Goal: Task Accomplishment & Management: Complete application form

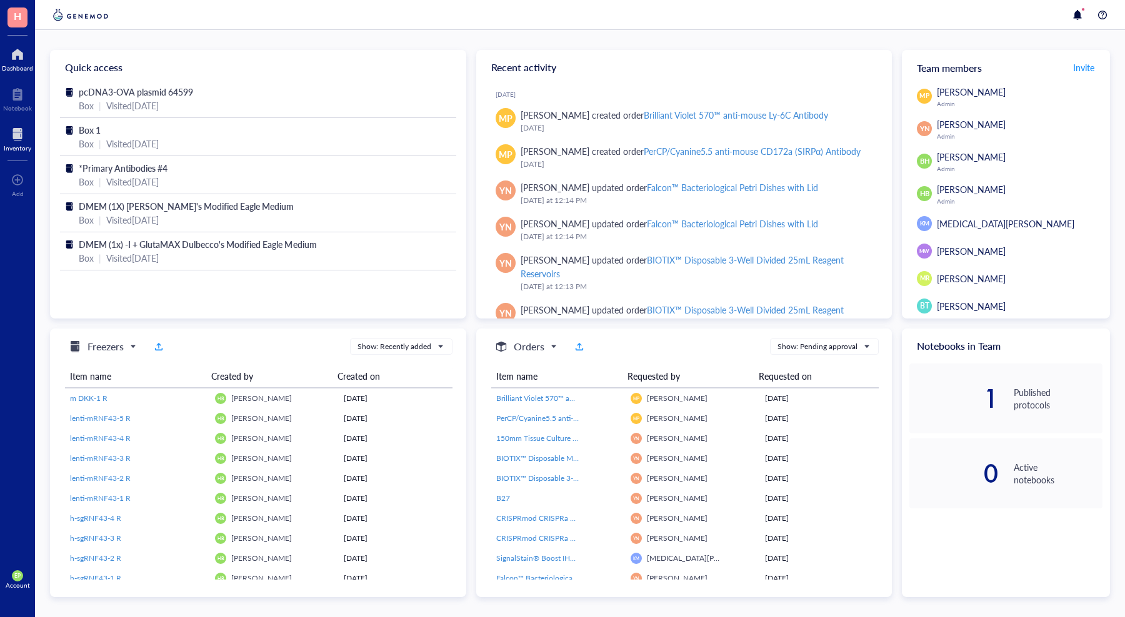
click at [16, 142] on div at bounding box center [17, 134] width 27 height 20
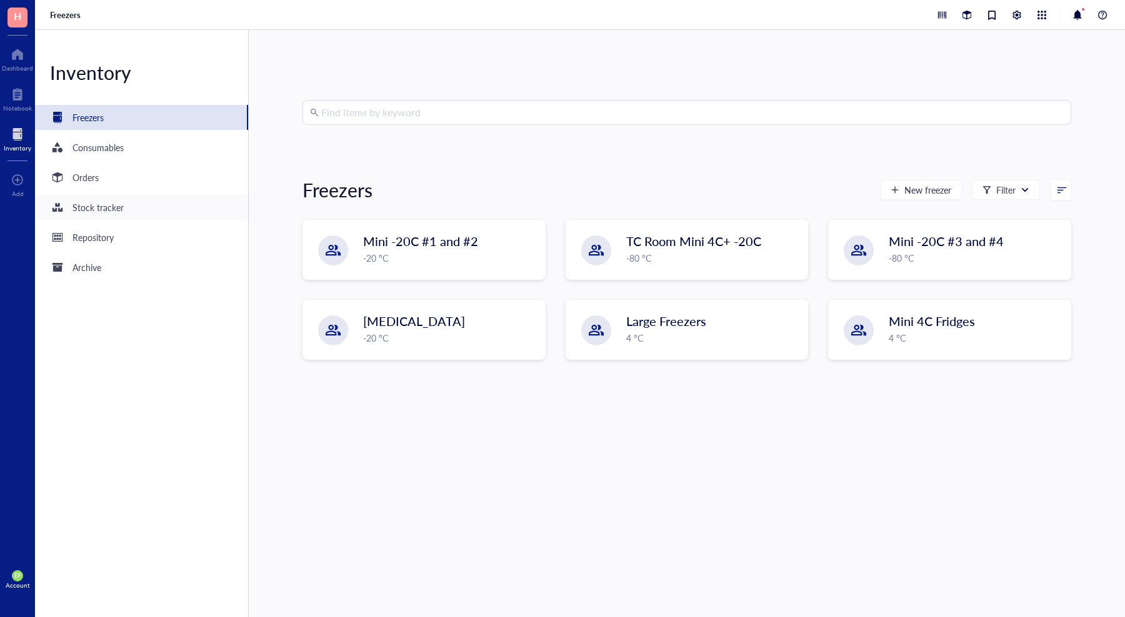
click at [98, 203] on div "Stock tracker" at bounding box center [97, 208] width 51 height 14
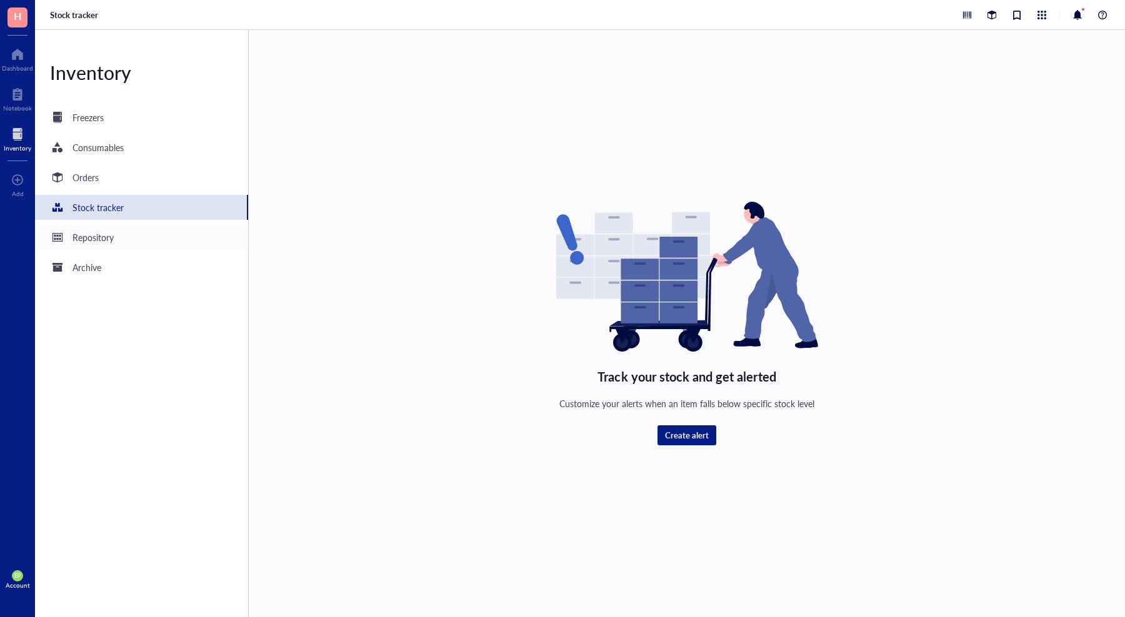
click at [96, 241] on div "Repository" at bounding box center [92, 238] width 41 height 14
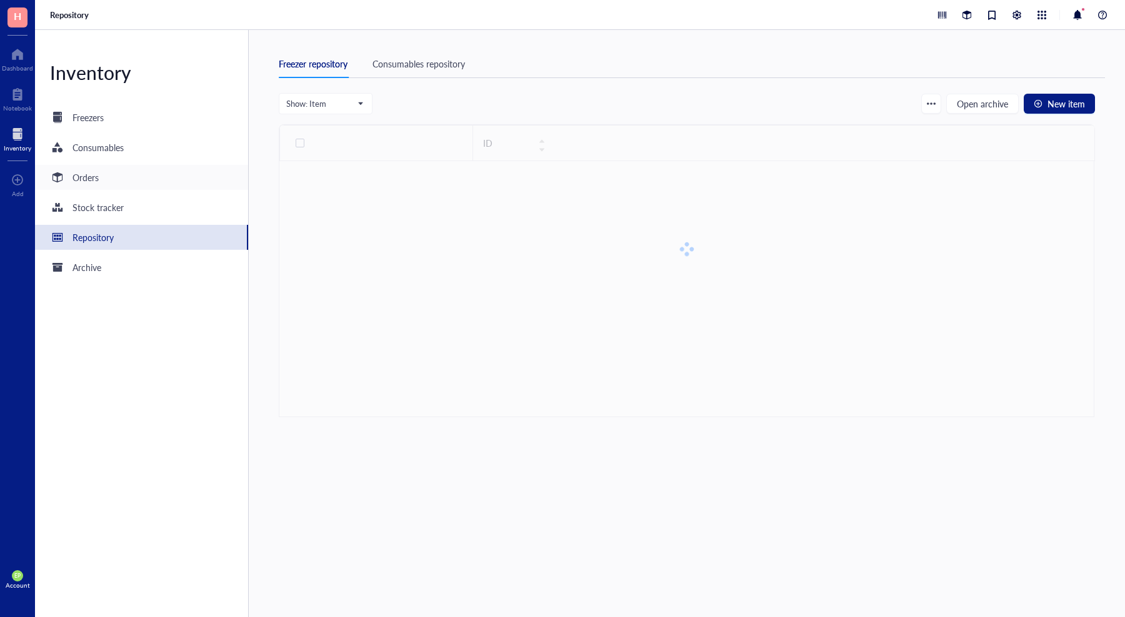
click at [89, 179] on div "Orders" at bounding box center [85, 178] width 26 height 14
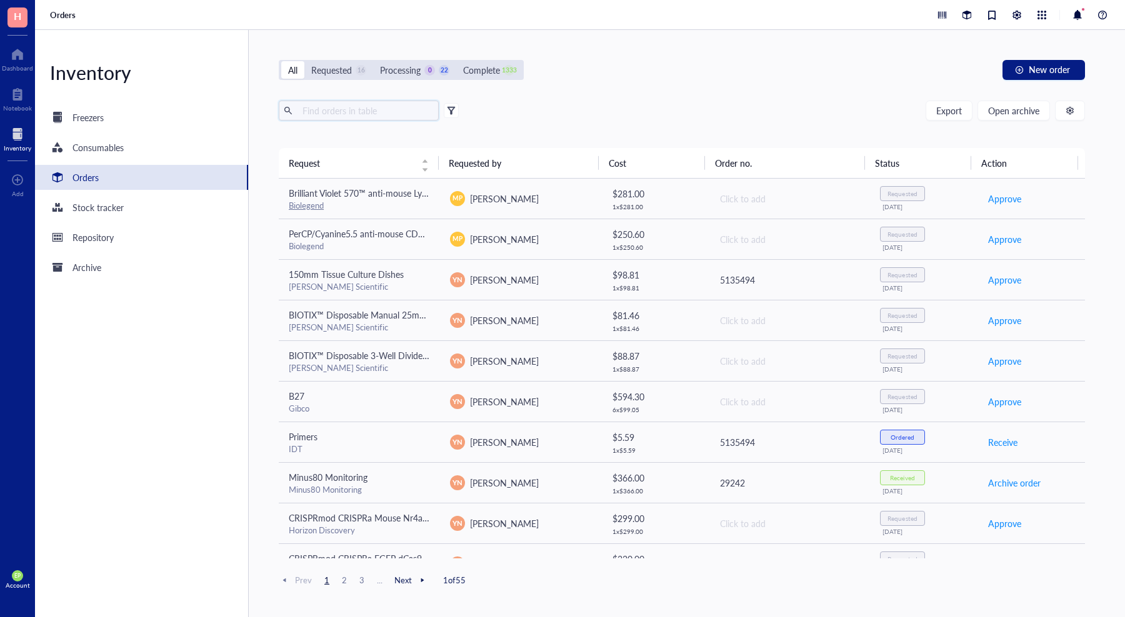
click at [365, 116] on input "text" at bounding box center [365, 110] width 136 height 19
type input "CD117"
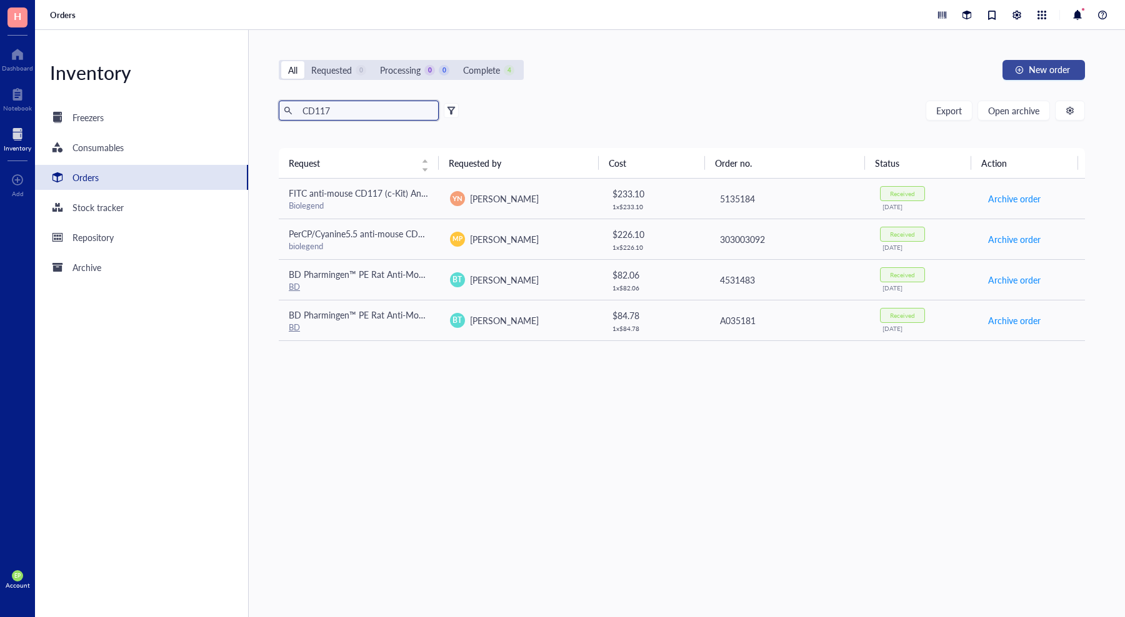
click at [1018, 73] on div "button" at bounding box center [1019, 70] width 9 height 9
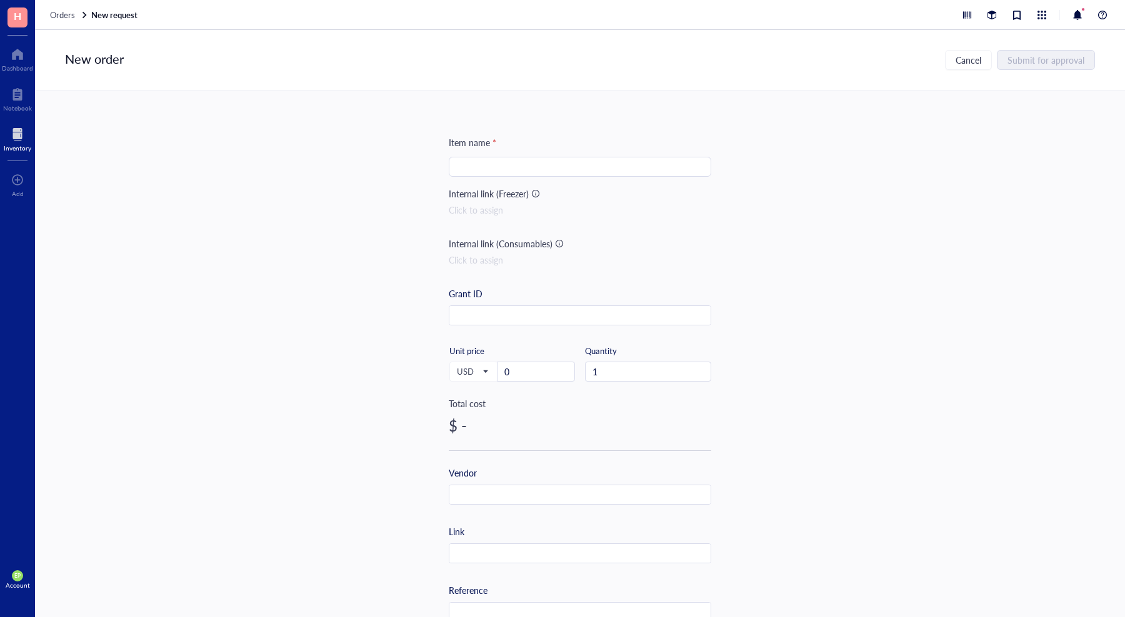
drag, startPoint x: 500, startPoint y: 161, endPoint x: 482, endPoint y: 144, distance: 24.3
click at [499, 161] on input "search" at bounding box center [579, 166] width 247 height 19
paste input "Brilliant Violet 510™ anti-mouse CD117 (c-kit) Antibody"
type input "Brilliant Violet 510™ anti-mouse CD117 (c-kit) Antibody"
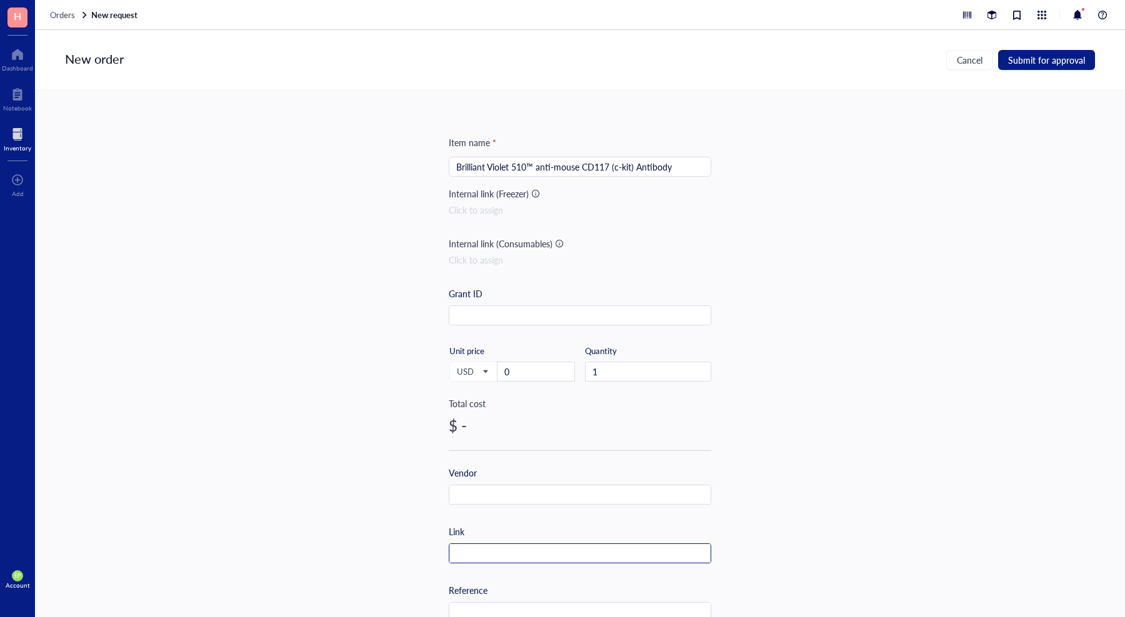
click at [499, 562] on input "text" at bounding box center [579, 554] width 261 height 20
paste input "[URL][DOMAIN_NAME]"
type input "[URL][DOMAIN_NAME]"
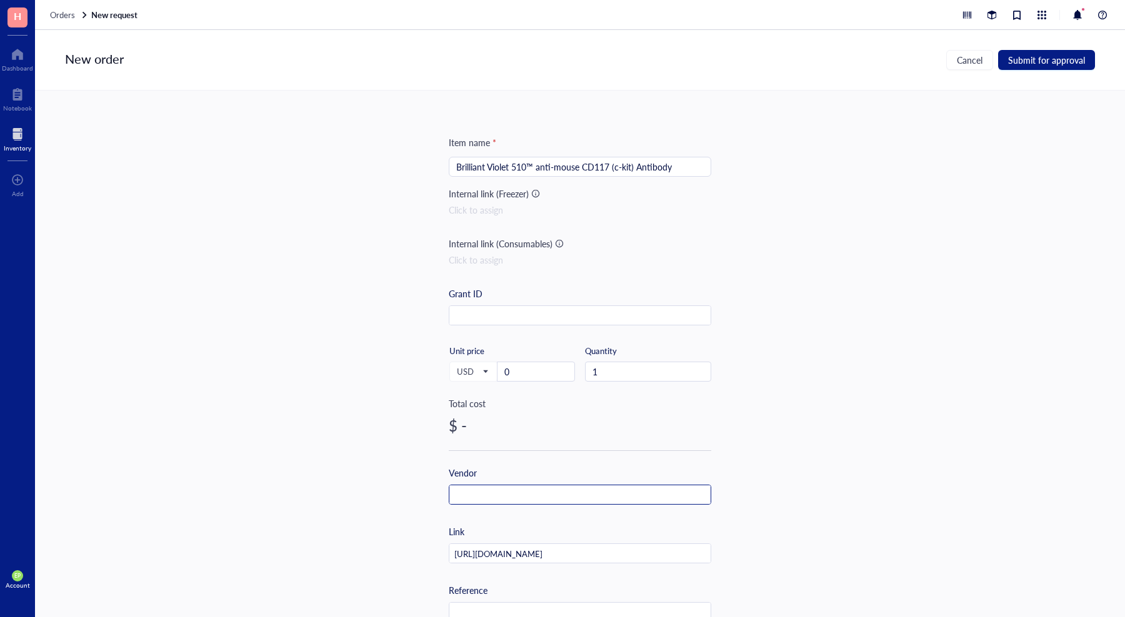
click at [494, 494] on input "text" at bounding box center [579, 495] width 261 height 20
type input "Biolegend"
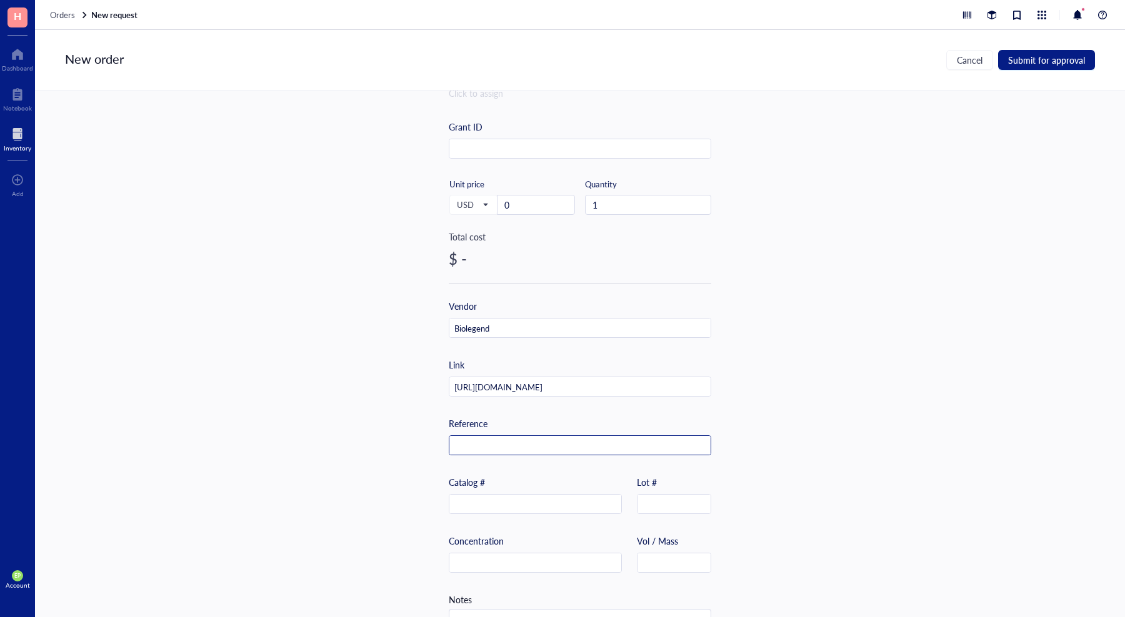
click at [475, 435] on div "Reference" at bounding box center [580, 436] width 262 height 39
click at [483, 445] on input "text" at bounding box center [579, 446] width 261 height 20
paste input "135119"
type input "135119"
click at [382, 418] on div "Item name * Brilliant Violet 510™ anti-mouse CD117 (c-kit) Antibody Internal li…" at bounding box center [580, 354] width 1090 height 527
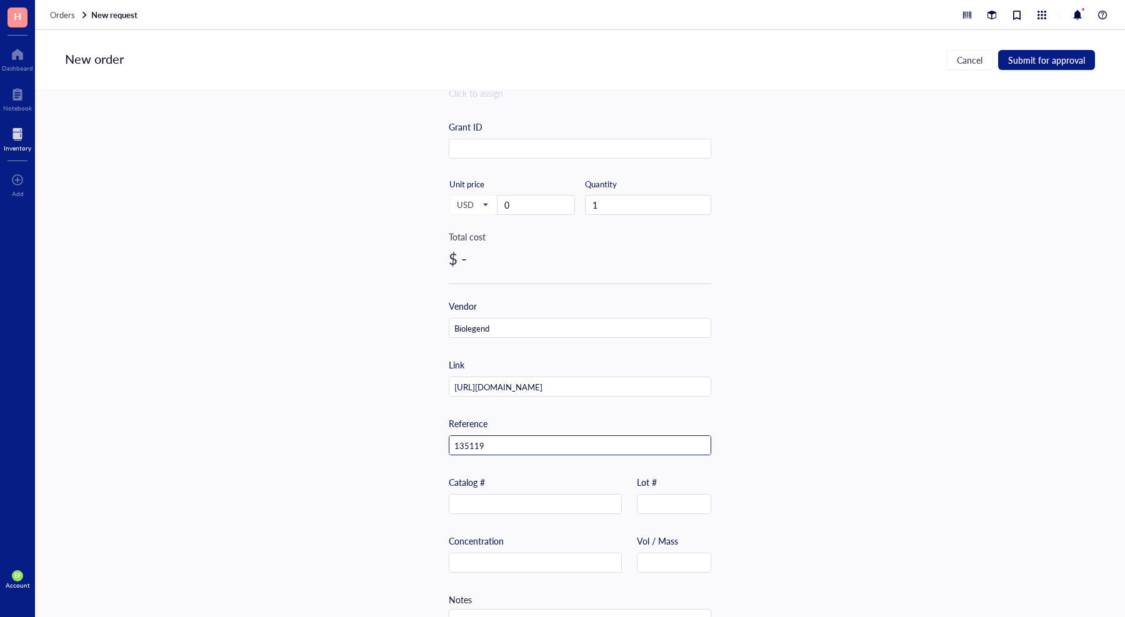
drag, startPoint x: 486, startPoint y: 447, endPoint x: 426, endPoint y: 441, distance: 60.2
click at [426, 441] on div "Item name * Brilliant Violet 510™ anti-mouse CD117 (c-kit) Antibody Internal li…" at bounding box center [580, 354] width 1090 height 527
click at [480, 504] on input "text" at bounding box center [535, 505] width 172 height 20
paste input "135119"
type input "135119"
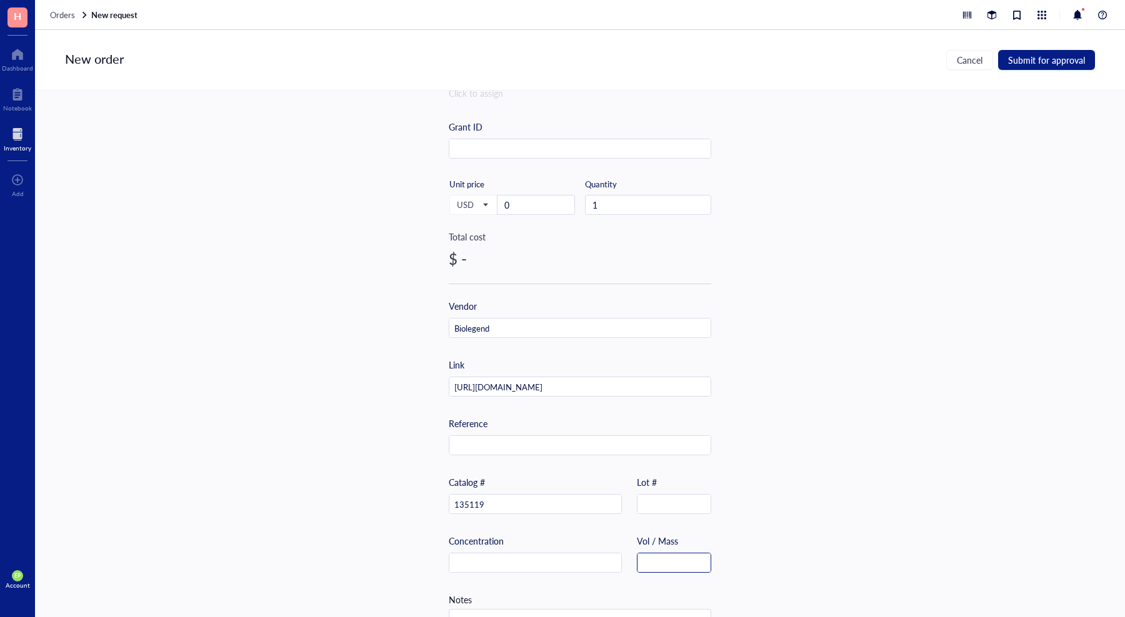
click at [673, 556] on input "text" at bounding box center [673, 564] width 73 height 20
type input "125 uL"
drag, startPoint x: 680, startPoint y: 388, endPoint x: 825, endPoint y: 387, distance: 145.0
click at [825, 387] on div "Item name * Brilliant Violet 510™ anti-mouse CD117 (c-kit) Antibody Internal li…" at bounding box center [580, 354] width 1090 height 527
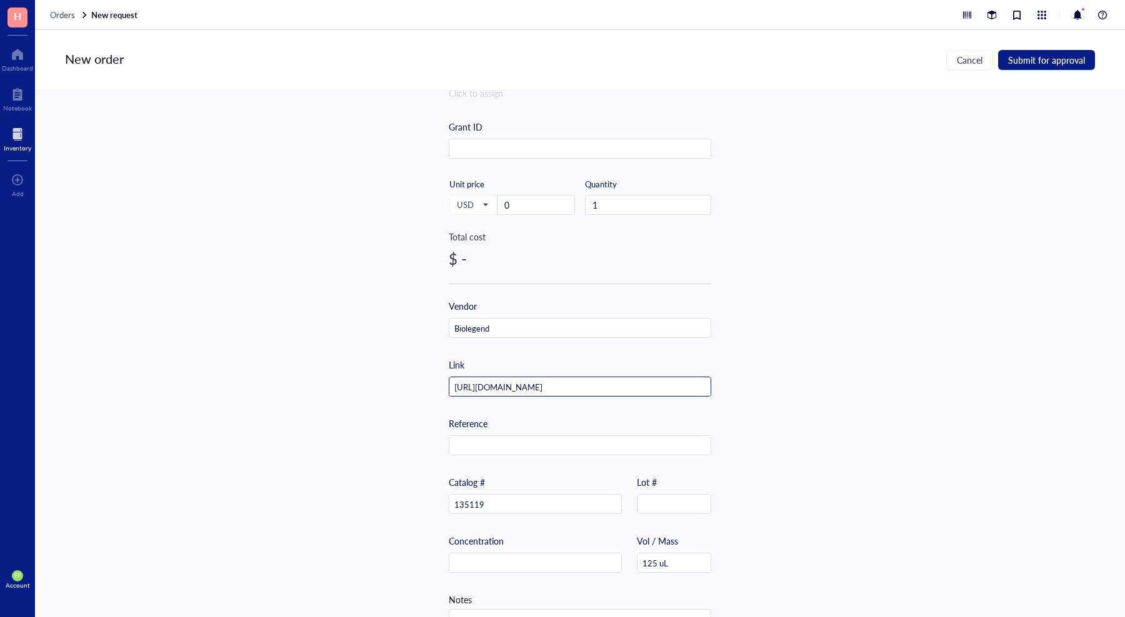
click at [598, 390] on input "[URL][DOMAIN_NAME]" at bounding box center [579, 387] width 261 height 20
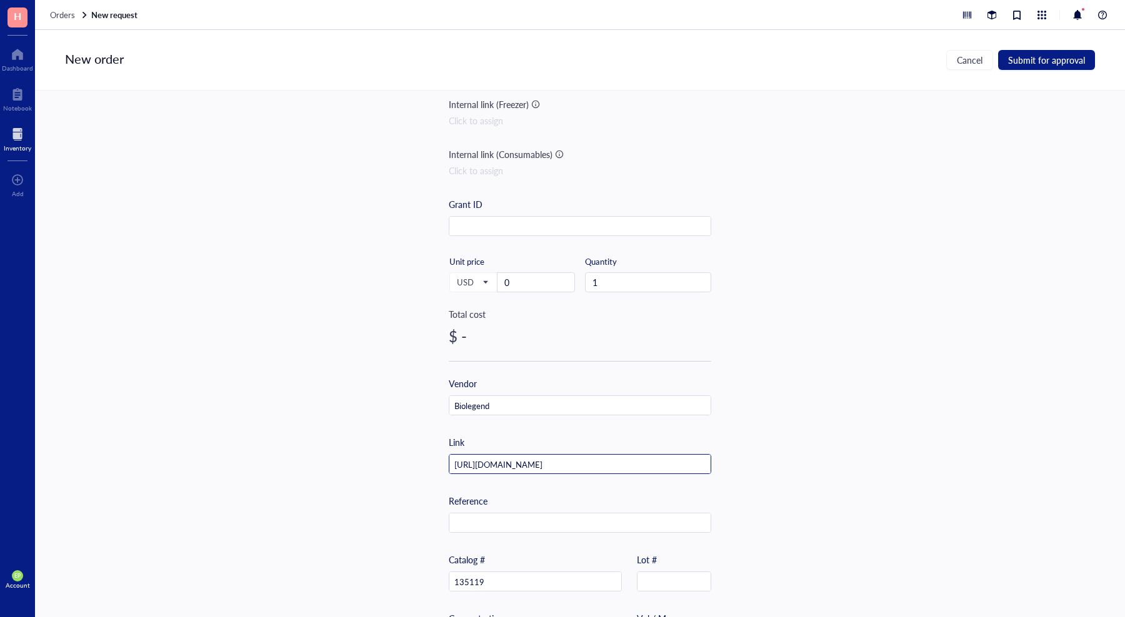
scroll to position [0, 0]
drag, startPoint x: 504, startPoint y: 279, endPoint x: 484, endPoint y: 280, distance: 20.7
click at [485, 279] on div "USD Unit price 0" at bounding box center [512, 281] width 126 height 51
type input "165"
click at [317, 318] on div "Item name * Brilliant Violet 510™ anti-mouse CD117 (c-kit) Antibody Internal li…" at bounding box center [580, 354] width 1090 height 527
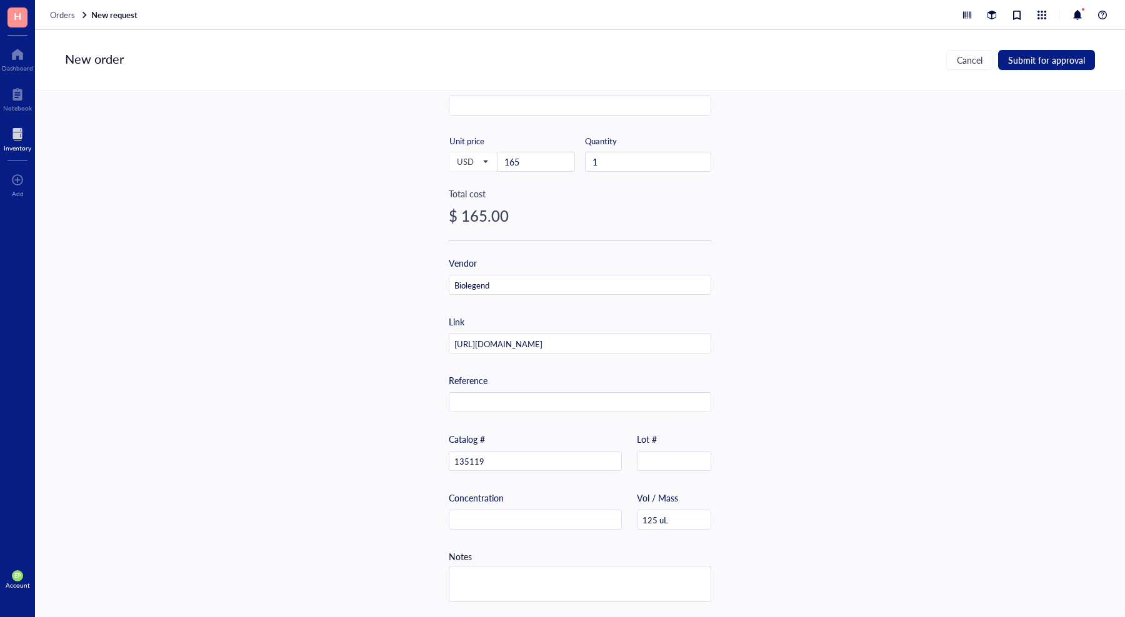
scroll to position [215, 0]
click at [1045, 61] on span "Submit for approval" at bounding box center [1046, 60] width 77 height 10
